Goal: Register for event/course

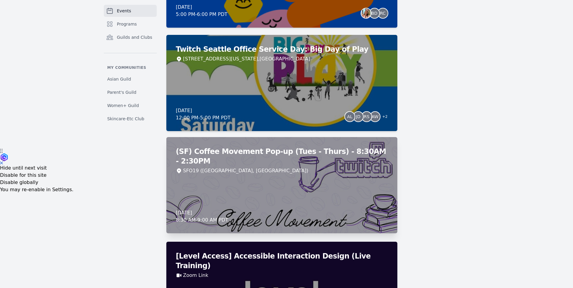
scroll to position [246, 0]
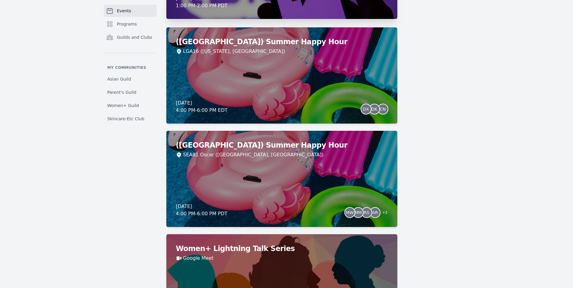
scroll to position [875, 0]
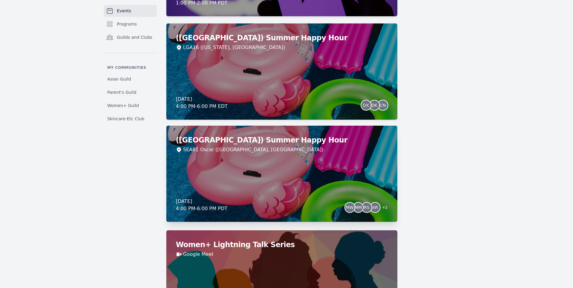
click at [277, 196] on div "(Seattle) Summer Happy Hour SEA81 Oscar (Seattle, WA) Thursday, August 21, 2025…" at bounding box center [281, 174] width 231 height 96
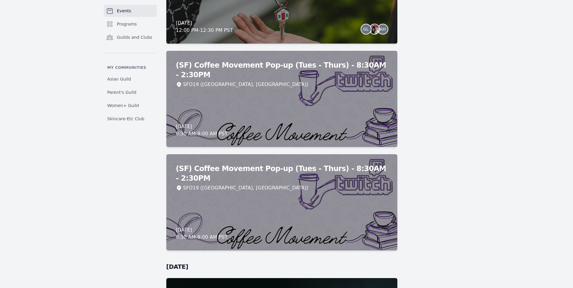
scroll to position [4975, 0]
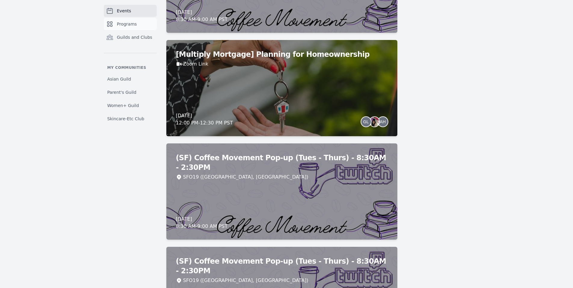
click at [128, 23] on span "Programs" at bounding box center [127, 24] width 20 height 6
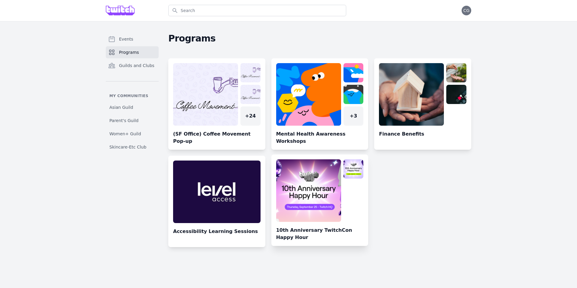
click at [311, 175] on link at bounding box center [320, 202] width 97 height 87
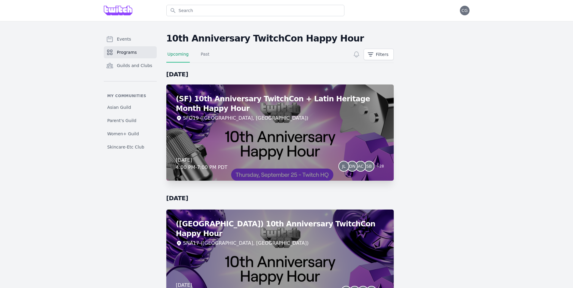
scroll to position [42, 0]
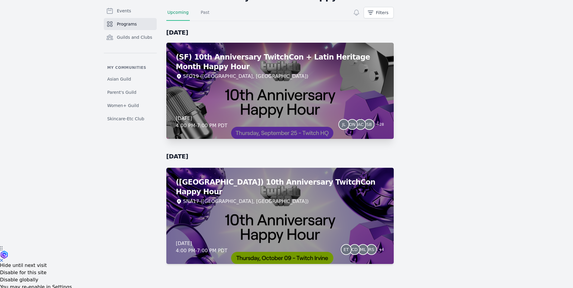
click at [294, 111] on div "(SF) 10th Anniversary TwitchCon + Latin Heritage Month Happy Hour SFO19 (San Fr…" at bounding box center [279, 91] width 227 height 96
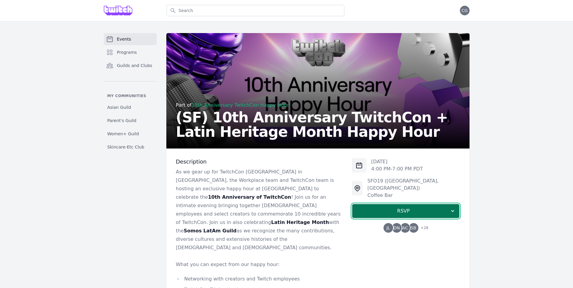
click at [403, 208] on span "RSVP" at bounding box center [403, 211] width 93 height 7
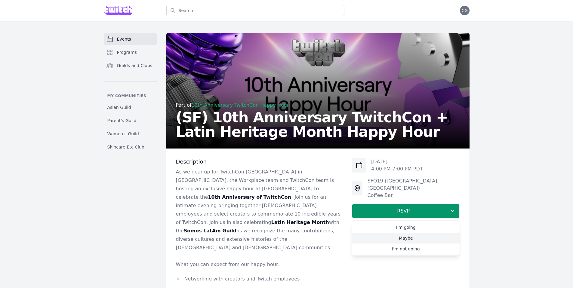
click at [415, 233] on link "Maybe" at bounding box center [406, 238] width 108 height 11
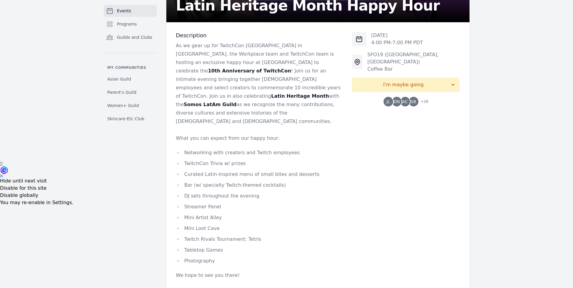
scroll to position [182, 0]
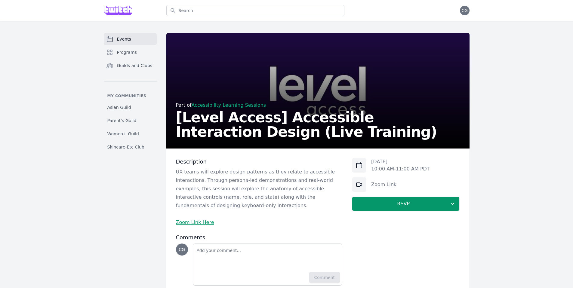
scroll to position [19, 0]
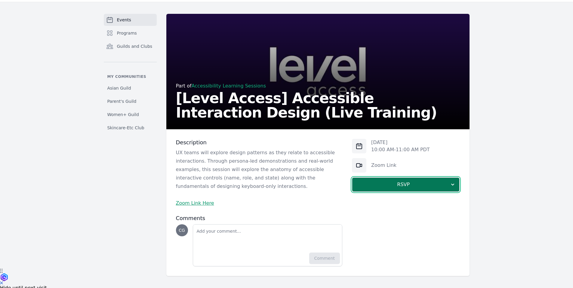
click at [417, 185] on span "RSVP" at bounding box center [403, 184] width 93 height 7
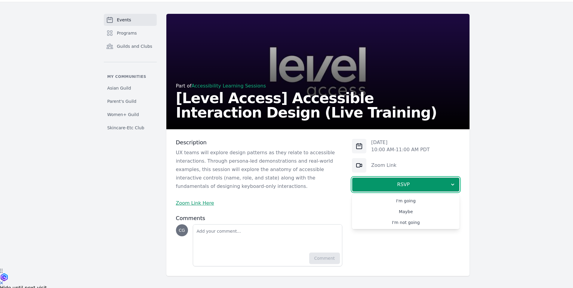
click at [426, 164] on div "Zoom Link" at bounding box center [406, 165] width 108 height 14
click at [195, 204] on link "Zoom Link Here" at bounding box center [195, 203] width 38 height 6
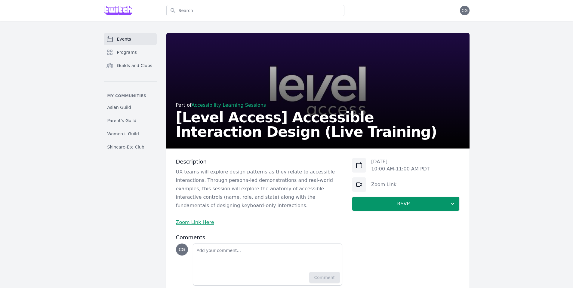
scroll to position [8, 0]
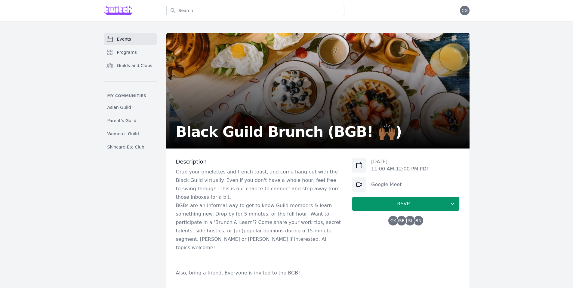
scroll to position [63, 0]
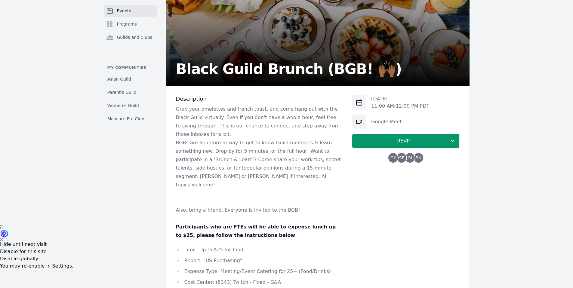
click at [404, 159] on span "SF" at bounding box center [402, 158] width 10 height 10
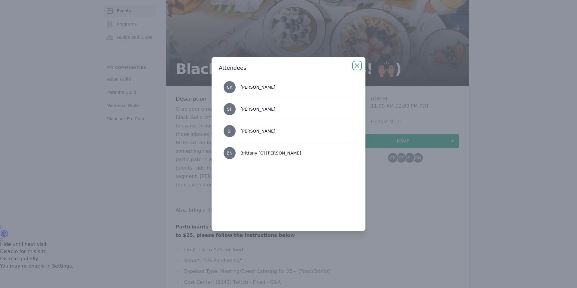
click at [357, 68] on icon "button" at bounding box center [357, 65] width 7 height 7
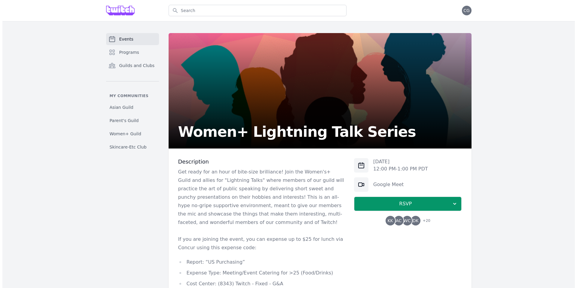
scroll to position [90, 0]
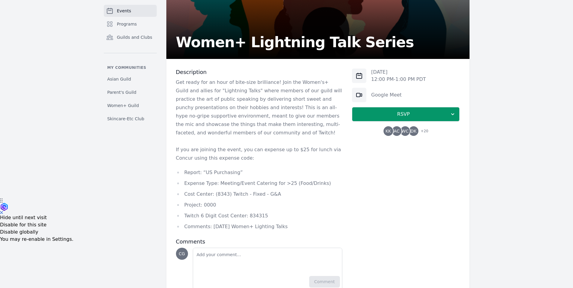
click at [414, 133] on span "DK" at bounding box center [414, 131] width 6 height 4
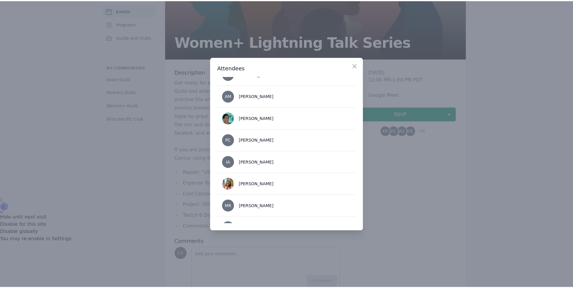
scroll to position [379, 0]
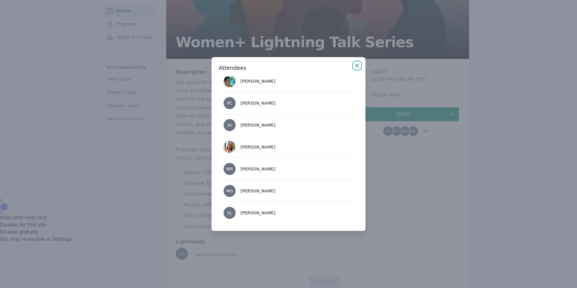
click at [356, 65] on icon "button" at bounding box center [357, 65] width 7 height 7
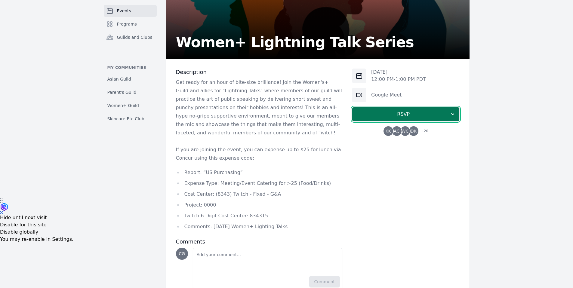
click at [387, 116] on span "RSVP" at bounding box center [403, 114] width 93 height 7
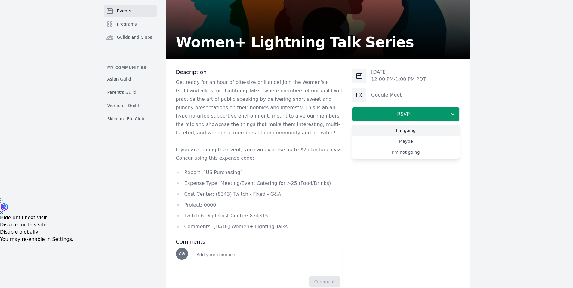
click at [375, 129] on link "I'm going" at bounding box center [406, 130] width 108 height 11
